Goal: Task Accomplishment & Management: Manage account settings

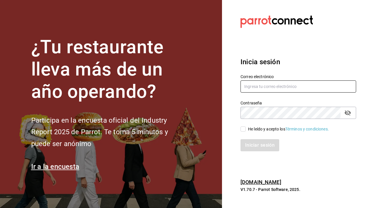
type input "mauricio@lostecatacos.com"
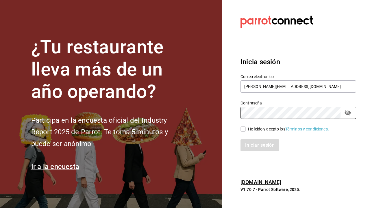
click at [244, 129] on input "He leído y acepto los Términos y condiciones." at bounding box center [242, 128] width 5 height 5
checkbox input "true"
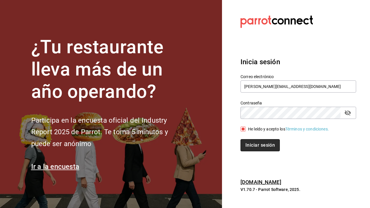
click at [254, 145] on button "Iniciar sesión" at bounding box center [259, 145] width 39 height 12
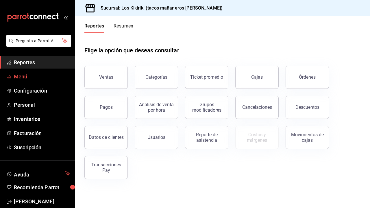
click at [25, 73] on span "Menú" at bounding box center [42, 77] width 56 height 8
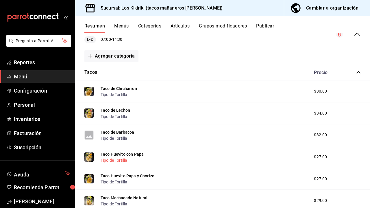
scroll to position [84, 0]
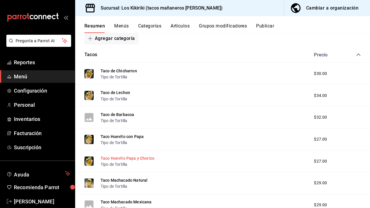
click at [148, 158] on button "Taco Huevito Papa y Chorizo" at bounding box center [128, 158] width 54 height 6
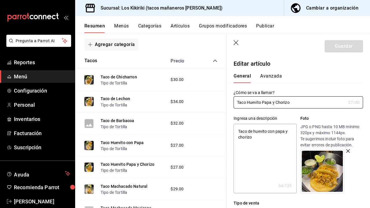
type textarea "x"
click at [275, 104] on input "Taco Huevito Papa y Chorizo" at bounding box center [289, 103] width 112 height 12
type input "Taco Huevito Papa Chorizo"
type textarea "x"
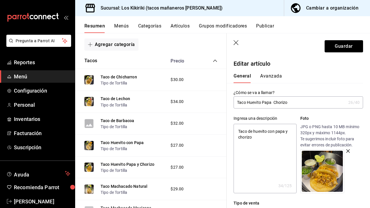
type input "Taco Huevito Papa Chorizo"
type textarea "x"
type input "Taco Huevito Pap Chorizo"
type textarea "x"
type input "Taco Huevito Pa Chorizo"
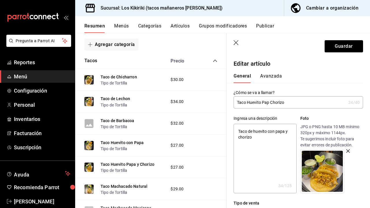
type textarea "x"
type input "Taco Huevito P Chorizo"
type textarea "x"
type input "Taco Huevito Chorizo"
type textarea "x"
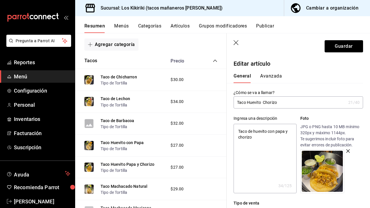
type input "Taco Huevito C Chorizo"
type textarea "x"
type input "Taco Huevito CO Chorizo"
type textarea "x"
type input "Taco Huevito CON Chorizo"
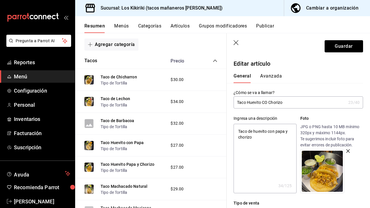
type textarea "x"
type input "Taco Huevito CO Chorizo"
type textarea "x"
type input "Taco Huevito C Chorizo"
type textarea "x"
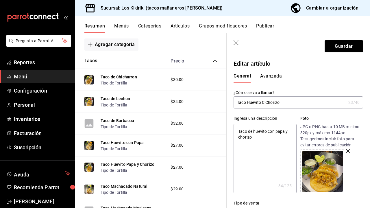
type input "Taco Huevito Chorizo"
type textarea "x"
type input "Taco Huevito c Chorizo"
type textarea "x"
type input "Taco Huevito co Chorizo"
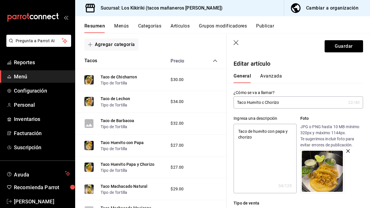
type textarea "x"
type input "Taco Huevito con Chorizo"
type textarea "x"
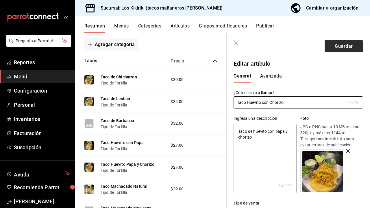
type input "Taco Huevito con Chorizo"
click at [339, 49] on button "Guardar" at bounding box center [343, 46] width 38 height 12
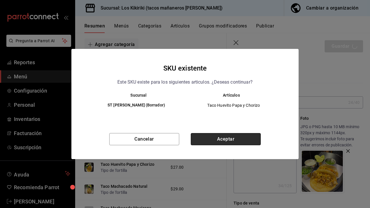
click at [224, 138] on button "Aceptar" at bounding box center [226, 139] width 70 height 12
type textarea "x"
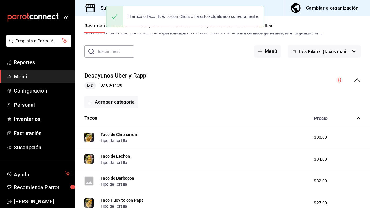
scroll to position [26, 0]
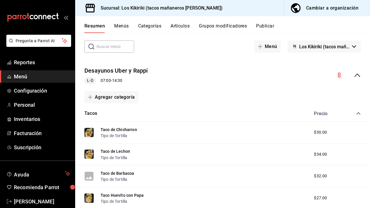
click at [356, 73] on icon "collapse-menu-row" at bounding box center [357, 75] width 7 height 7
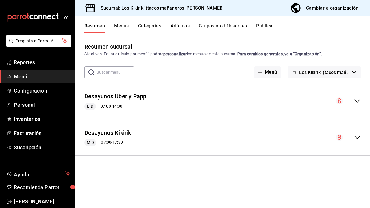
scroll to position [0, 0]
click at [355, 136] on icon "collapse-menu-row" at bounding box center [357, 137] width 7 height 7
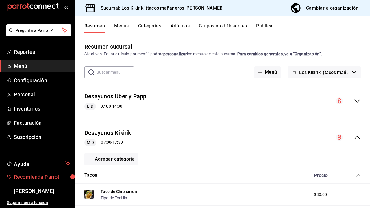
scroll to position [10, 0]
click at [29, 191] on span "[PERSON_NAME]" at bounding box center [42, 191] width 56 height 8
